Goal: Task Accomplishment & Management: Manage account settings

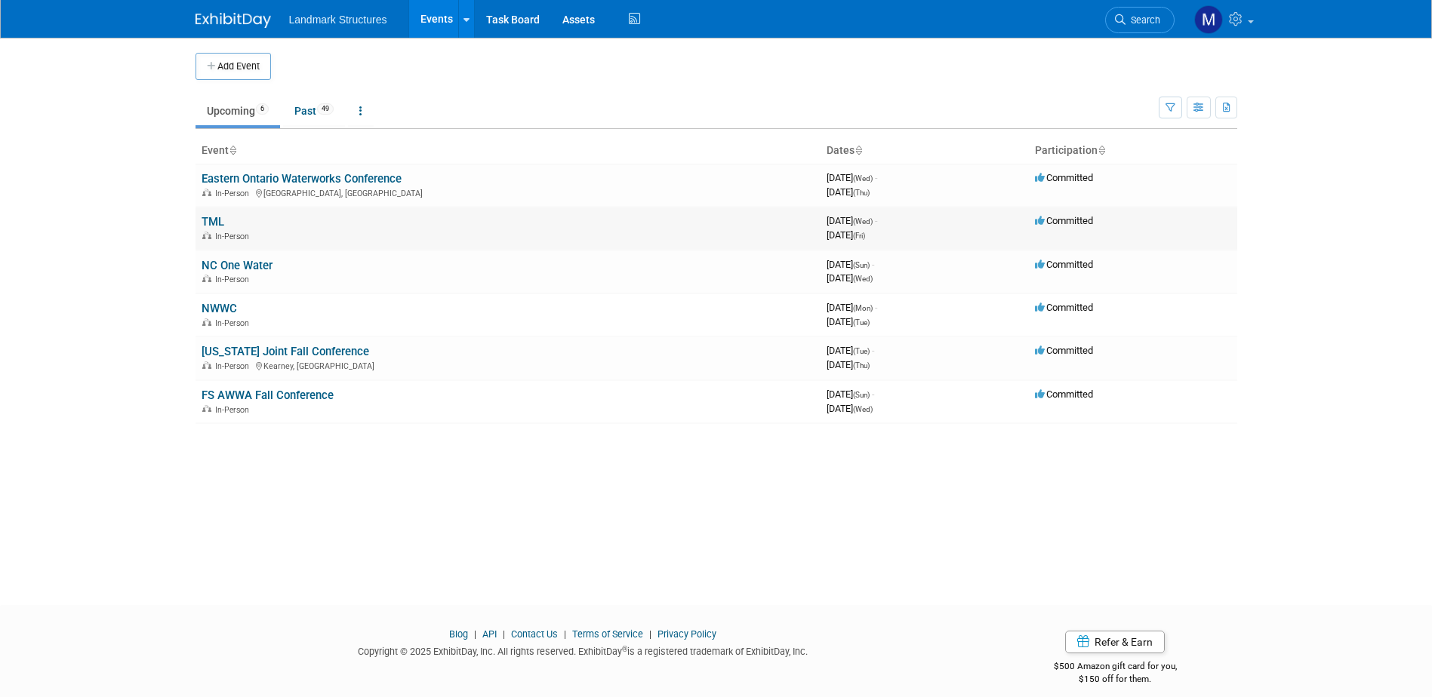
click at [280, 232] on div "In-Person" at bounding box center [508, 235] width 613 height 12
click at [225, 226] on td "TML In-Person" at bounding box center [508, 228] width 625 height 43
click at [221, 223] on link "TML" at bounding box center [213, 222] width 23 height 14
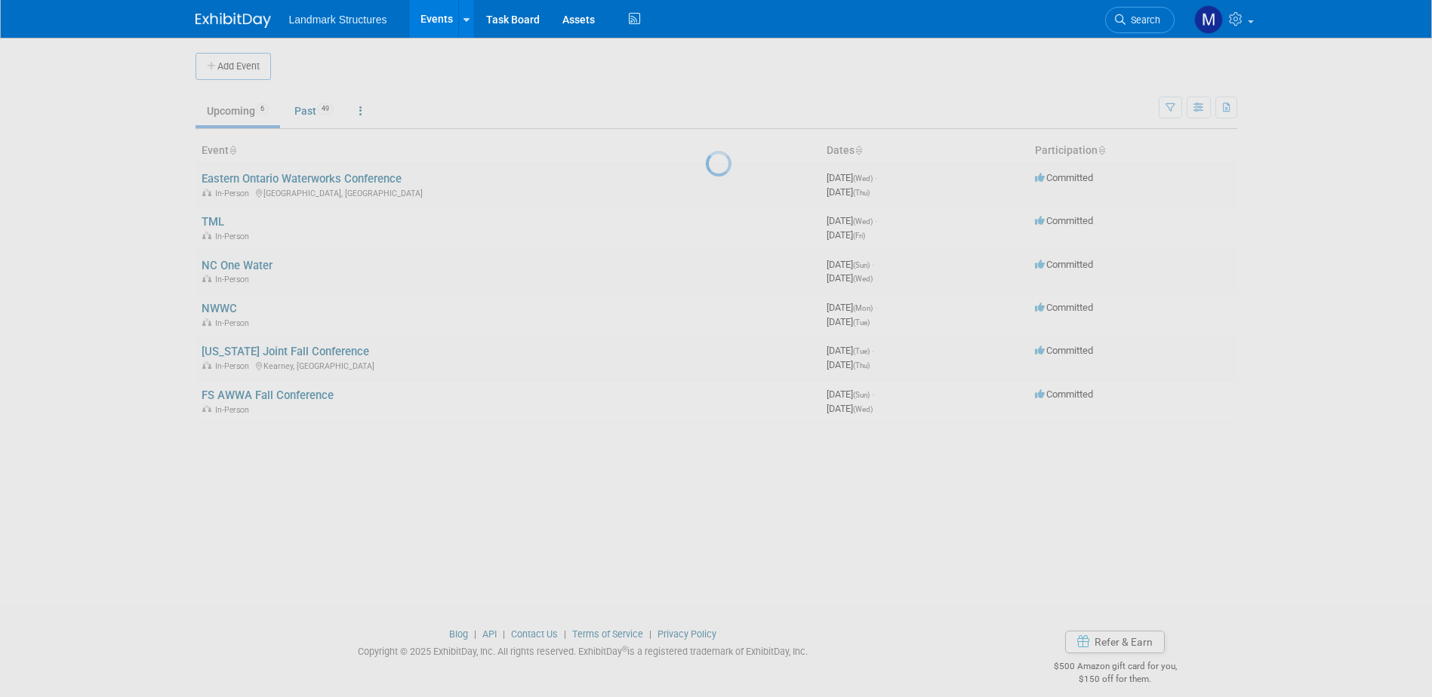
click at [706, 223] on div at bounding box center [716, 348] width 21 height 697
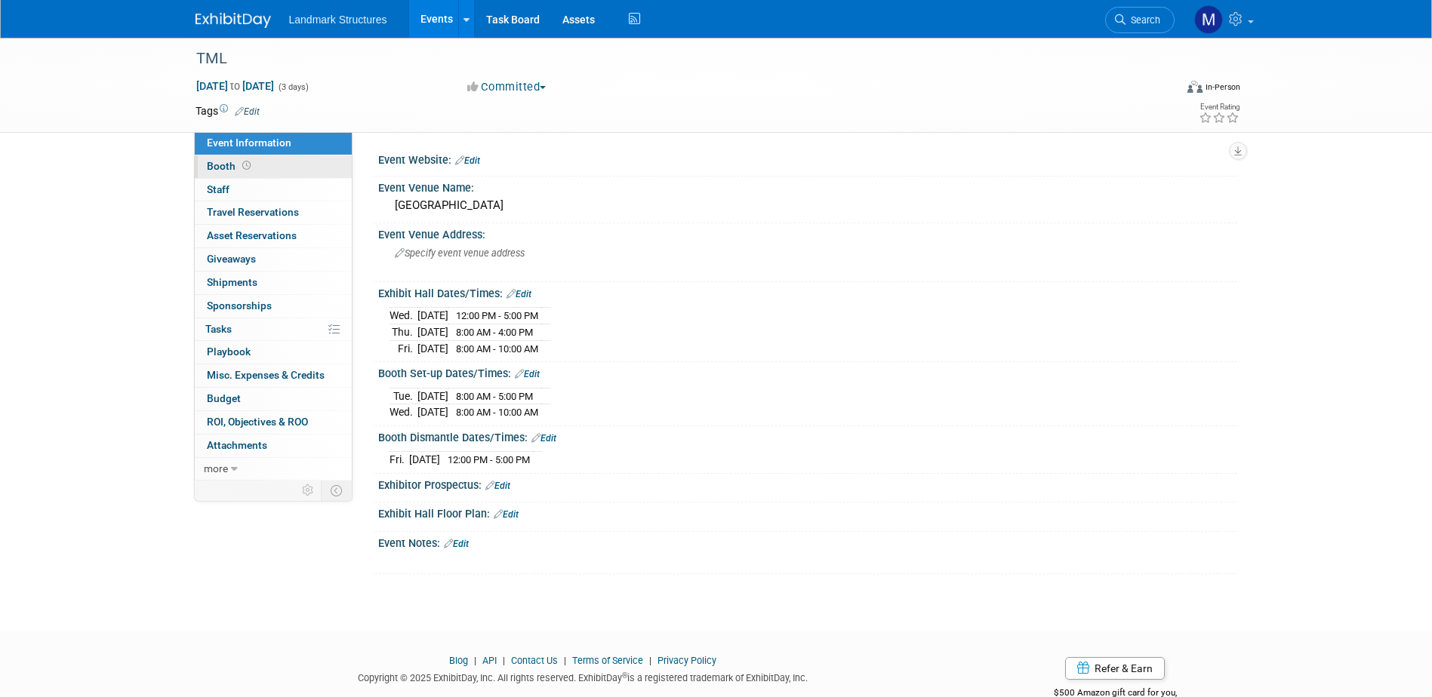
click at [226, 160] on span "Booth" at bounding box center [230, 166] width 47 height 12
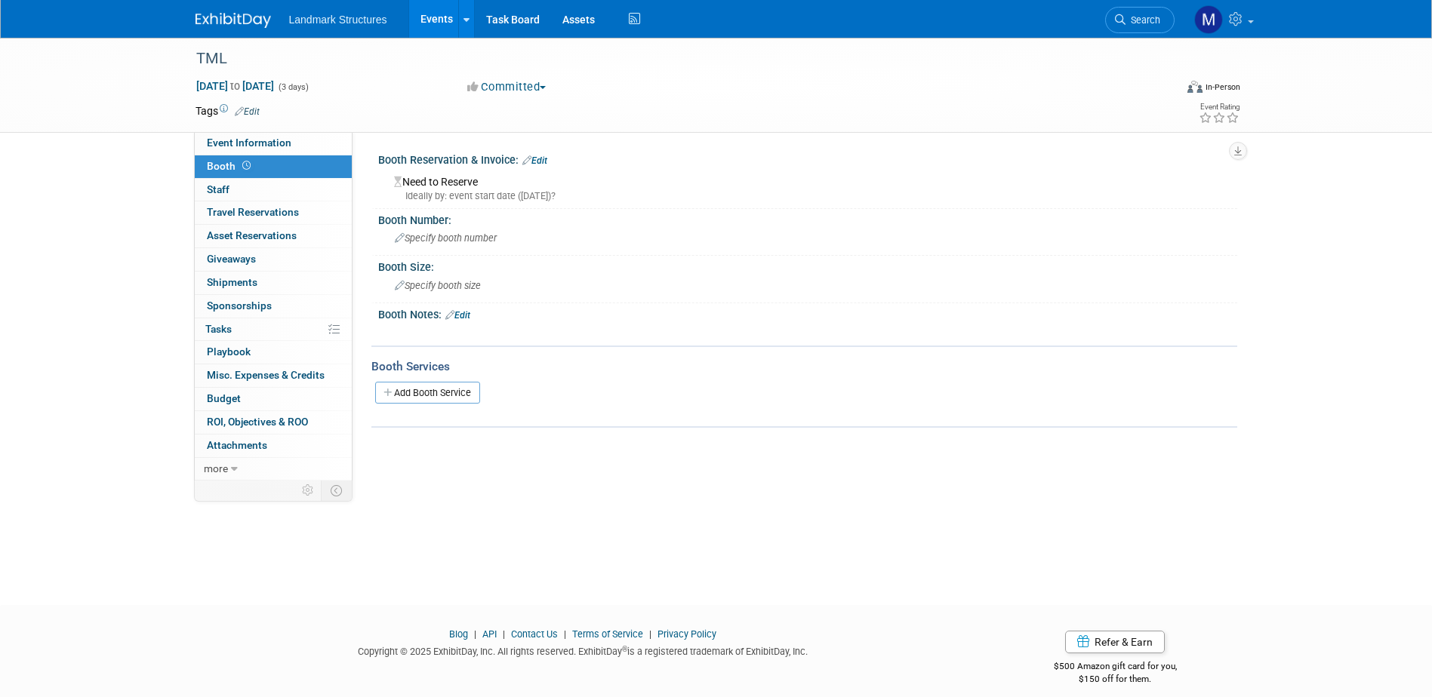
click at [441, 186] on div "Need to Reserve Ideally by: event start date (Wed. Oct 29, 2025)?" at bounding box center [807, 187] width 836 height 32
click at [547, 157] on link "Edit" at bounding box center [534, 160] width 25 height 11
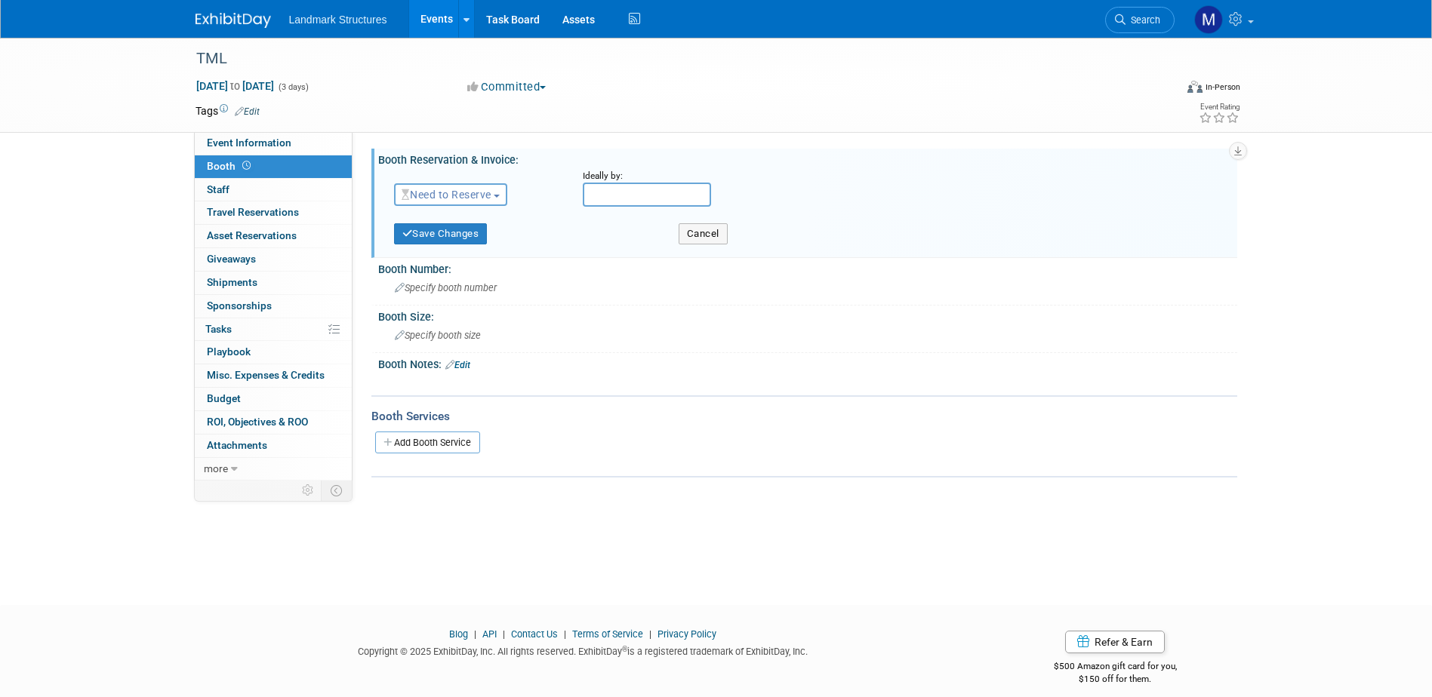
click at [506, 199] on button "Need to Reserve" at bounding box center [451, 194] width 114 height 23
click at [485, 241] on link "Reserved" at bounding box center [476, 241] width 162 height 21
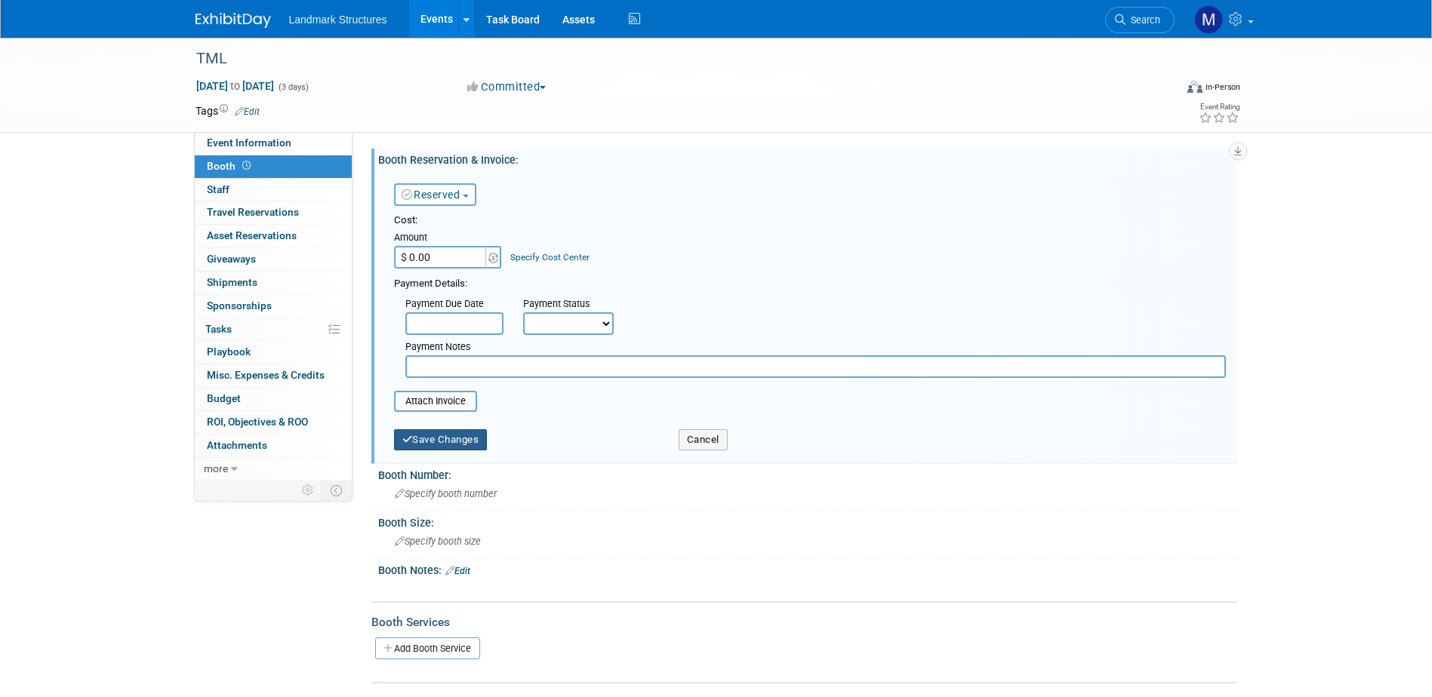
click at [472, 439] on button "Save Changes" at bounding box center [441, 439] width 94 height 21
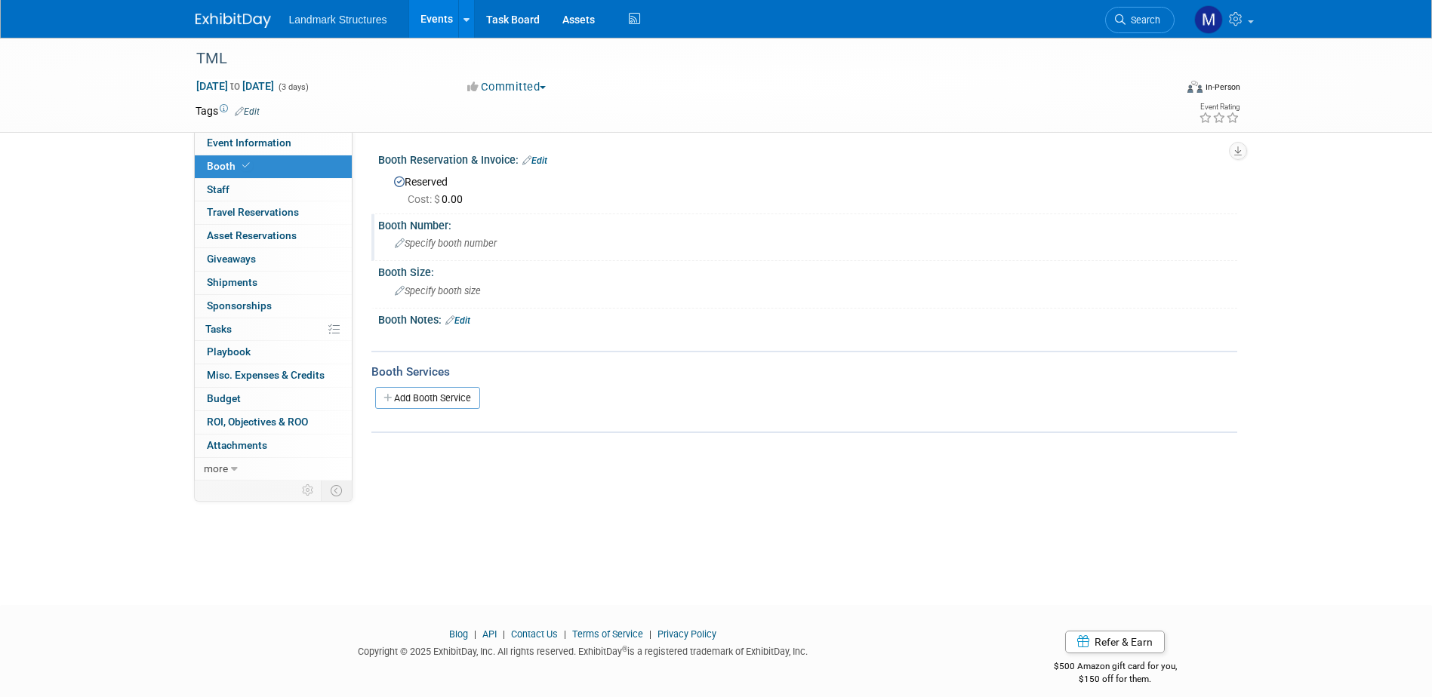
click at [451, 237] on div "Specify booth number" at bounding box center [807, 243] width 836 height 23
